Goal: Task Accomplishment & Management: Complete application form

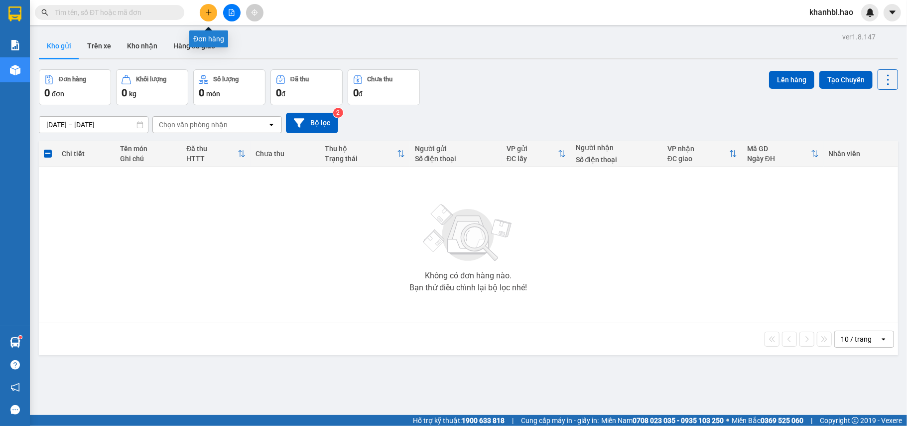
click at [209, 14] on icon "plus" at bounding box center [208, 12] width 7 height 7
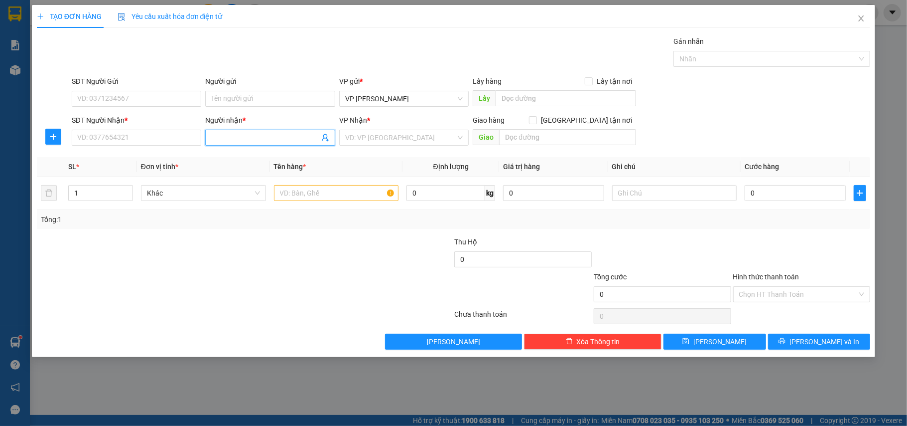
click at [260, 142] on input "Người nhận *" at bounding box center [265, 137] width 108 height 11
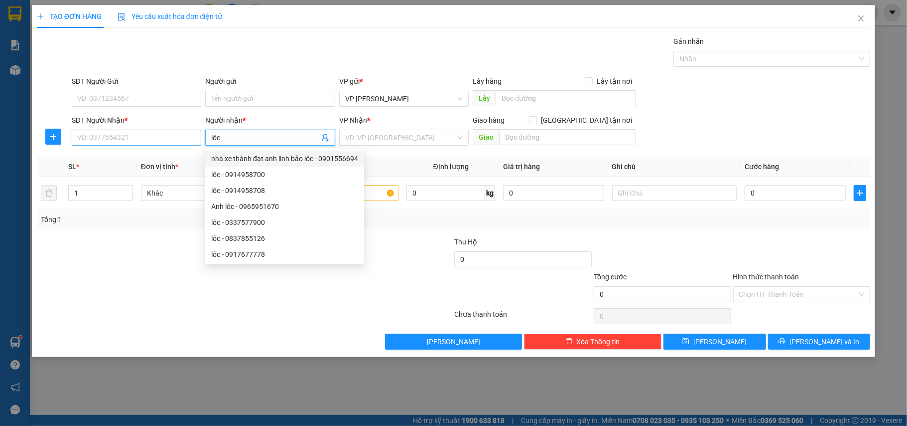
type input "lôc"
click at [146, 140] on input "SĐT Người Nhận *" at bounding box center [137, 138] width 130 height 16
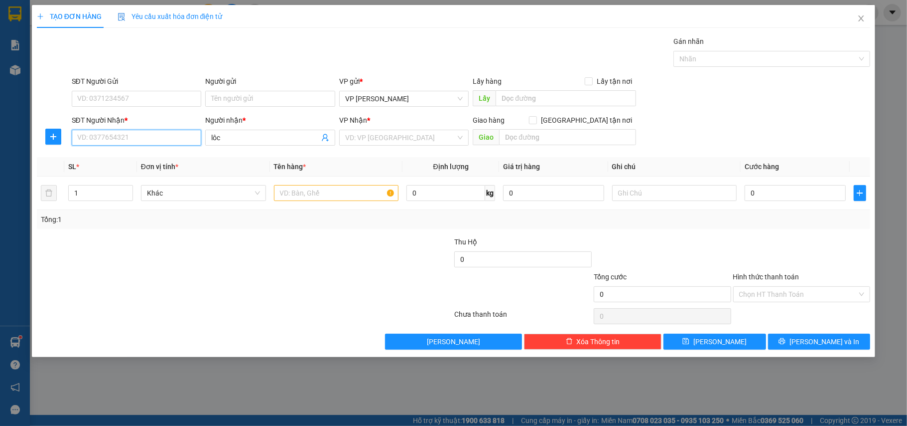
click at [146, 140] on input "SĐT Người Nhận *" at bounding box center [137, 138] width 130 height 16
type input "0376612400"
click at [127, 158] on div "0376612400 - LỘC" at bounding box center [137, 158] width 118 height 11
type input "LỘC"
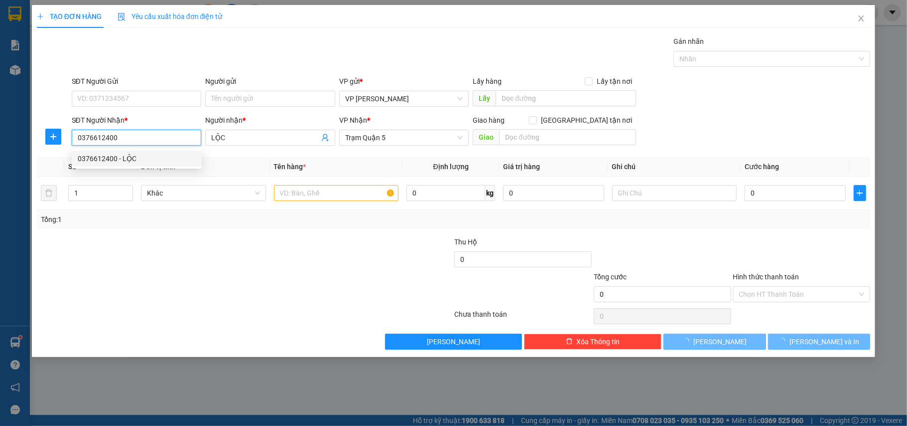
type input "50.000"
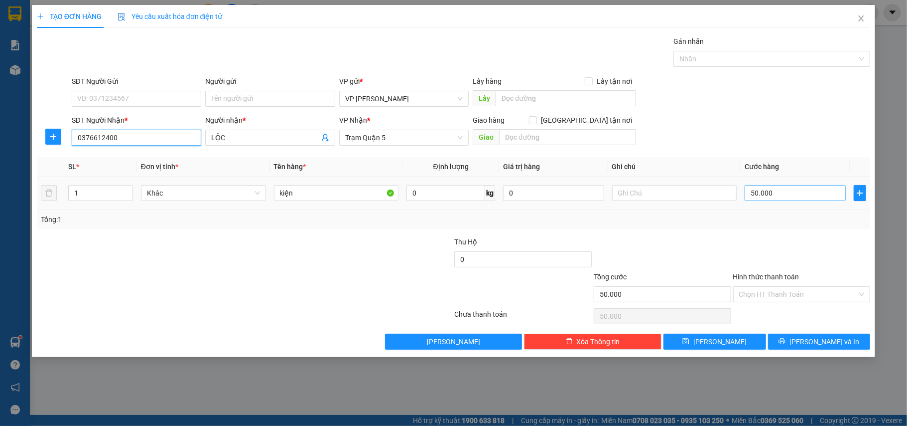
type input "0376612400"
click at [768, 188] on input "50.000" at bounding box center [795, 193] width 101 height 16
type input "0"
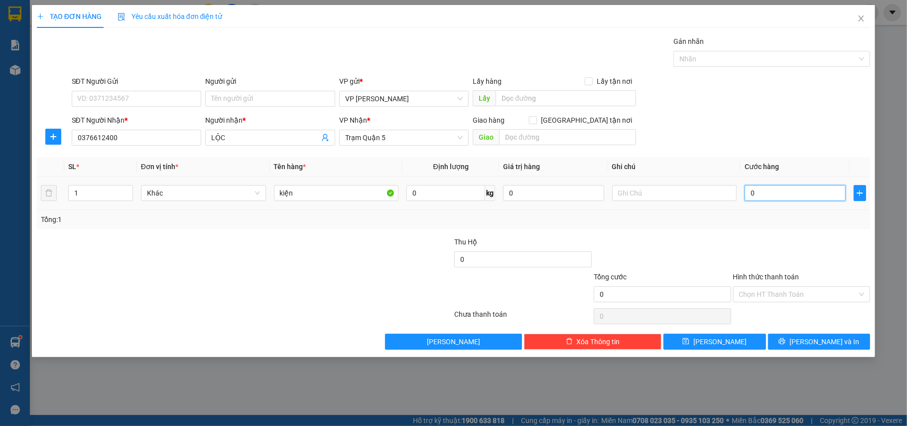
type input "003"
type input "3"
type input "0.030"
type input "30"
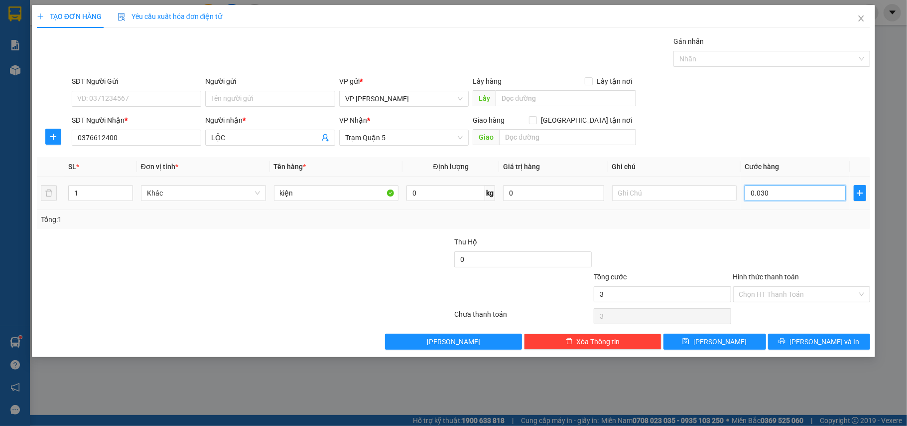
type input "30"
type input "0.030"
click at [828, 346] on span "[PERSON_NAME] và In" at bounding box center [825, 341] width 70 height 11
type input "30.000"
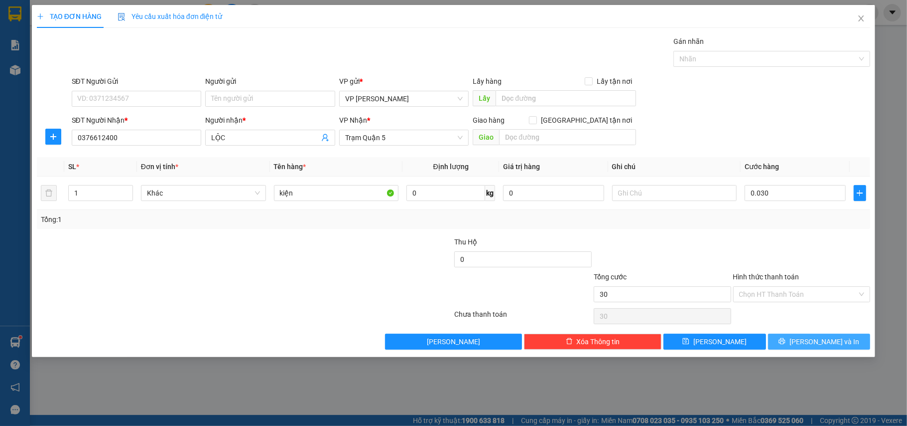
type input "30.000"
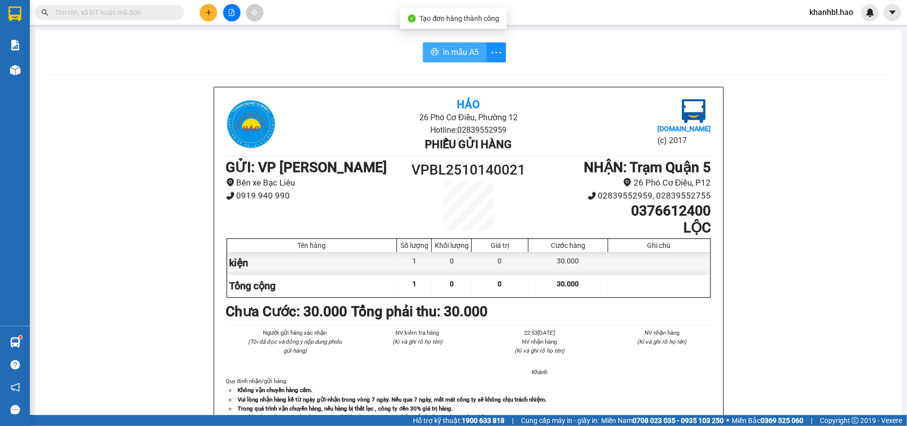
click at [431, 48] on button "In mẫu A5" at bounding box center [455, 52] width 64 height 20
